Goal: Register for event/course

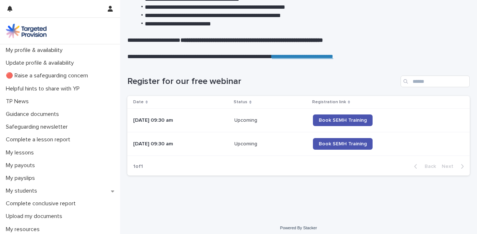
scroll to position [173, 0]
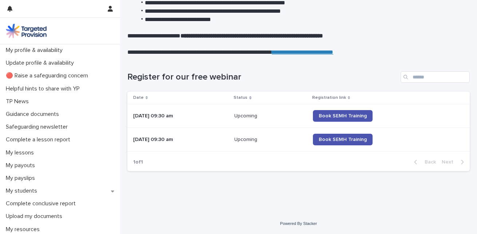
click at [152, 112] on div "[DATE] 09:30 am" at bounding box center [180, 116] width 95 height 8
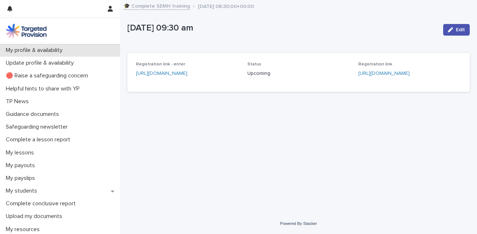
click at [39, 53] on p "My profile & availability" at bounding box center [35, 50] width 65 height 7
